Goal: Navigation & Orientation: Find specific page/section

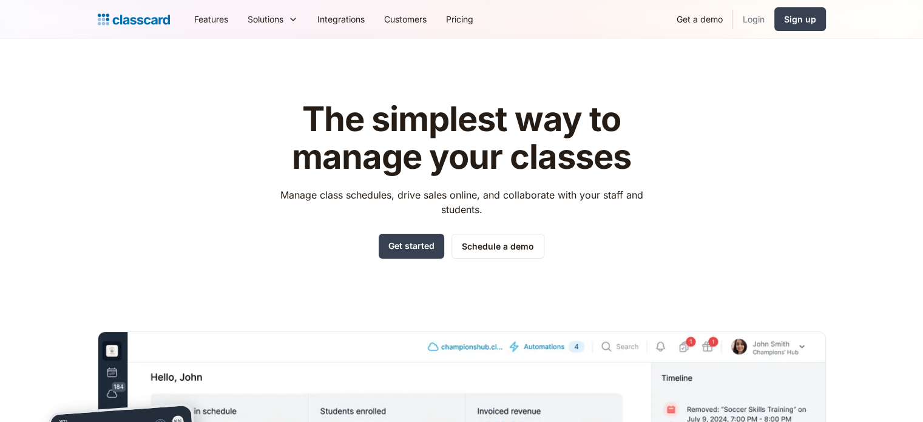
click at [752, 9] on link "Login" at bounding box center [753, 18] width 41 height 27
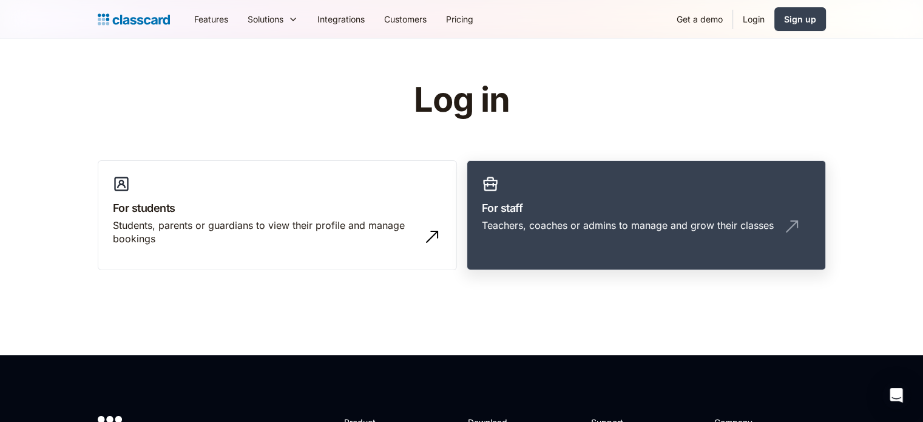
click at [637, 206] on h3 "For staff" at bounding box center [646, 208] width 329 height 16
